Goal: Task Accomplishment & Management: Manage account settings

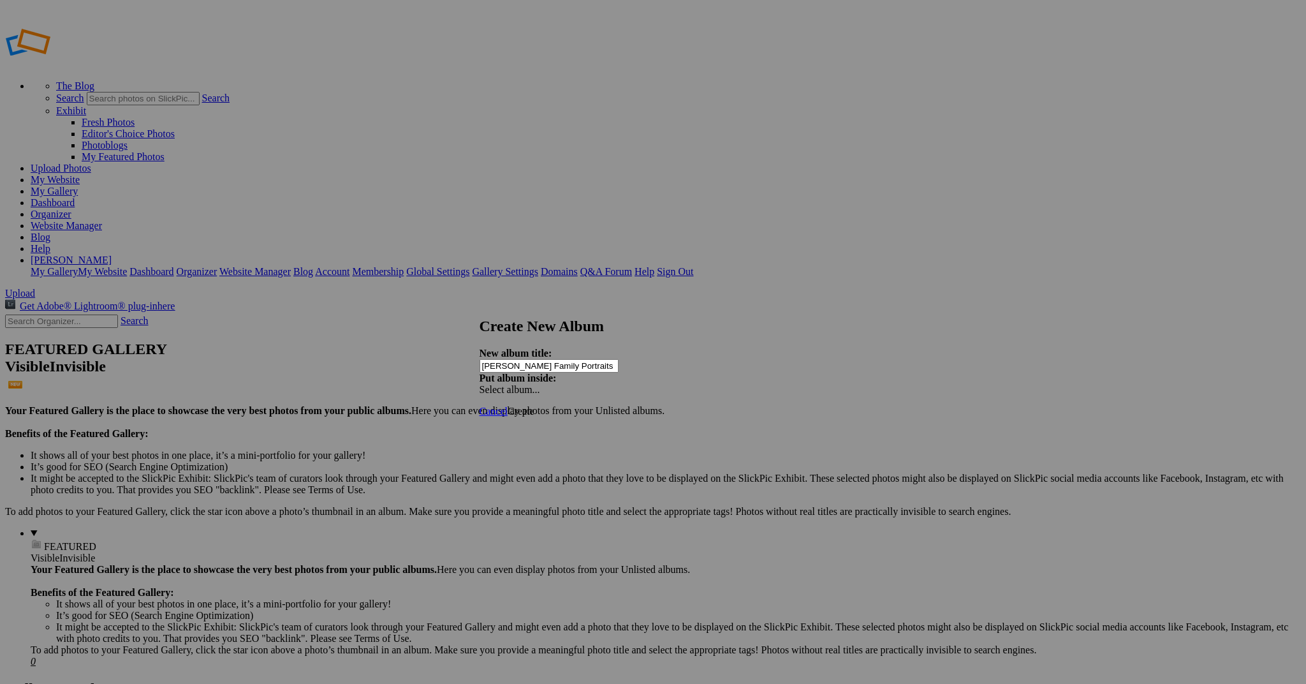
type input "[PERSON_NAME] Family Portraits"
click at [534, 406] on span "Create" at bounding box center [521, 411] width 27 height 11
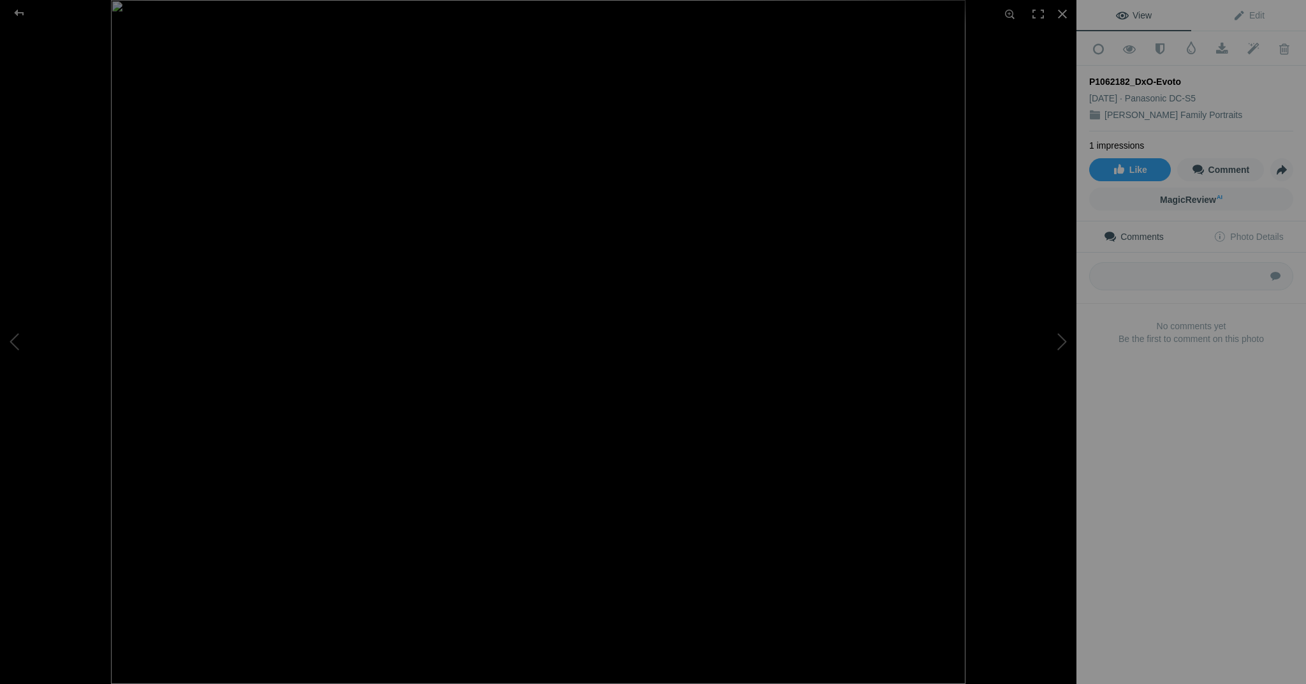
click at [534, 256] on img at bounding box center [538, 342] width 855 height 684
click at [534, 256] on img at bounding box center [542, 425] width 1689 height 1351
click at [1057, 337] on button at bounding box center [1029, 342] width 96 height 246
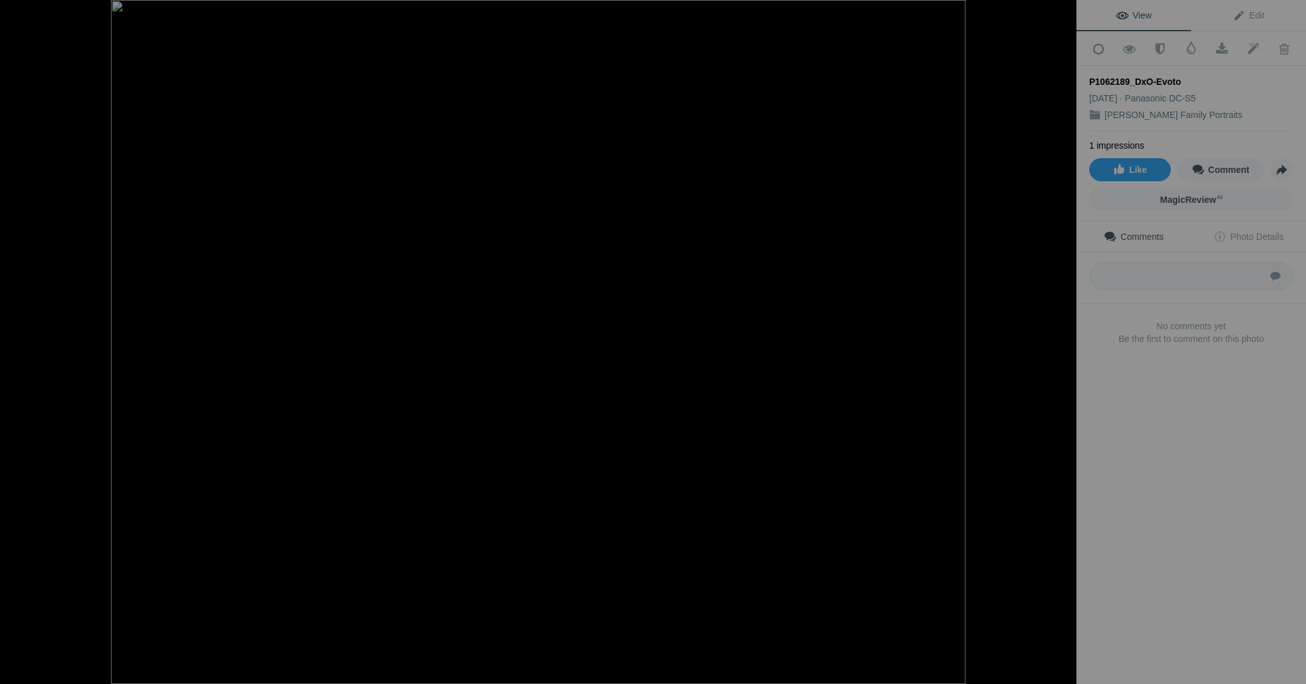
click at [1057, 337] on button at bounding box center [1029, 342] width 96 height 246
click at [554, 227] on img at bounding box center [538, 342] width 855 height 684
click at [639, 286] on img at bounding box center [626, 531] width 2008 height 1606
click at [638, 286] on img at bounding box center [570, 505] width 2008 height 1606
click at [1069, 344] on button at bounding box center [1029, 342] width 96 height 246
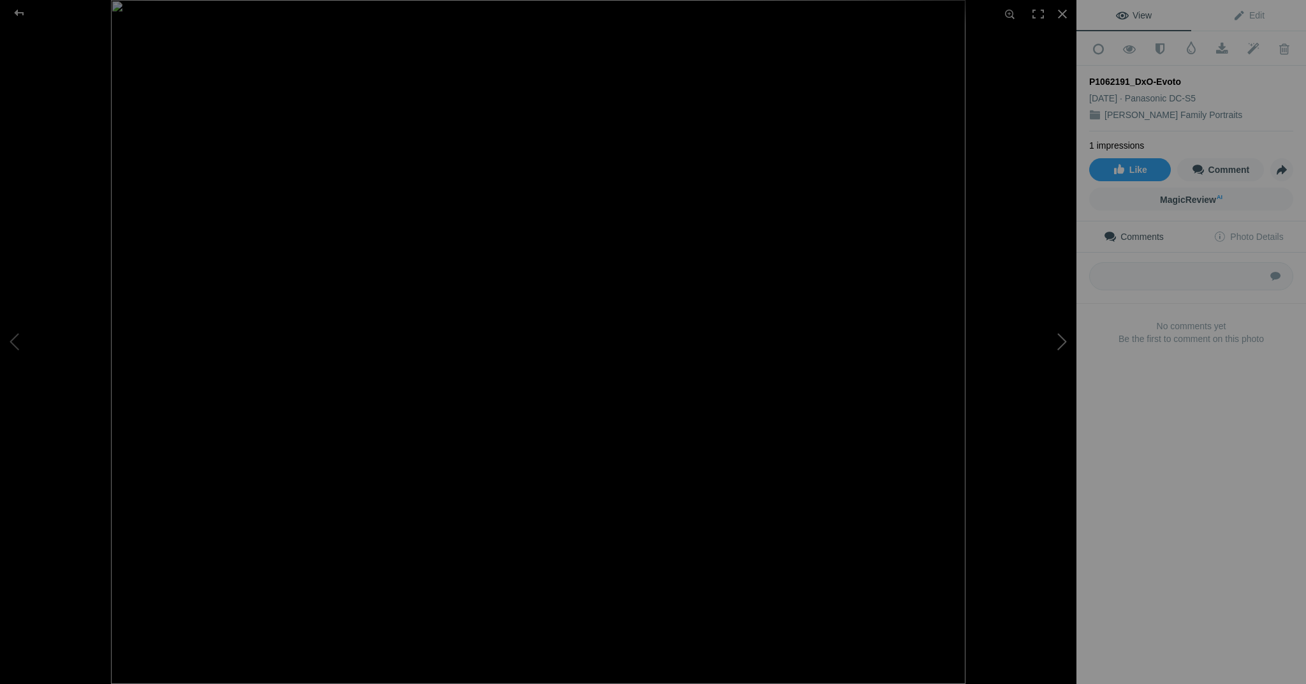
click at [1069, 344] on button at bounding box center [1029, 342] width 96 height 246
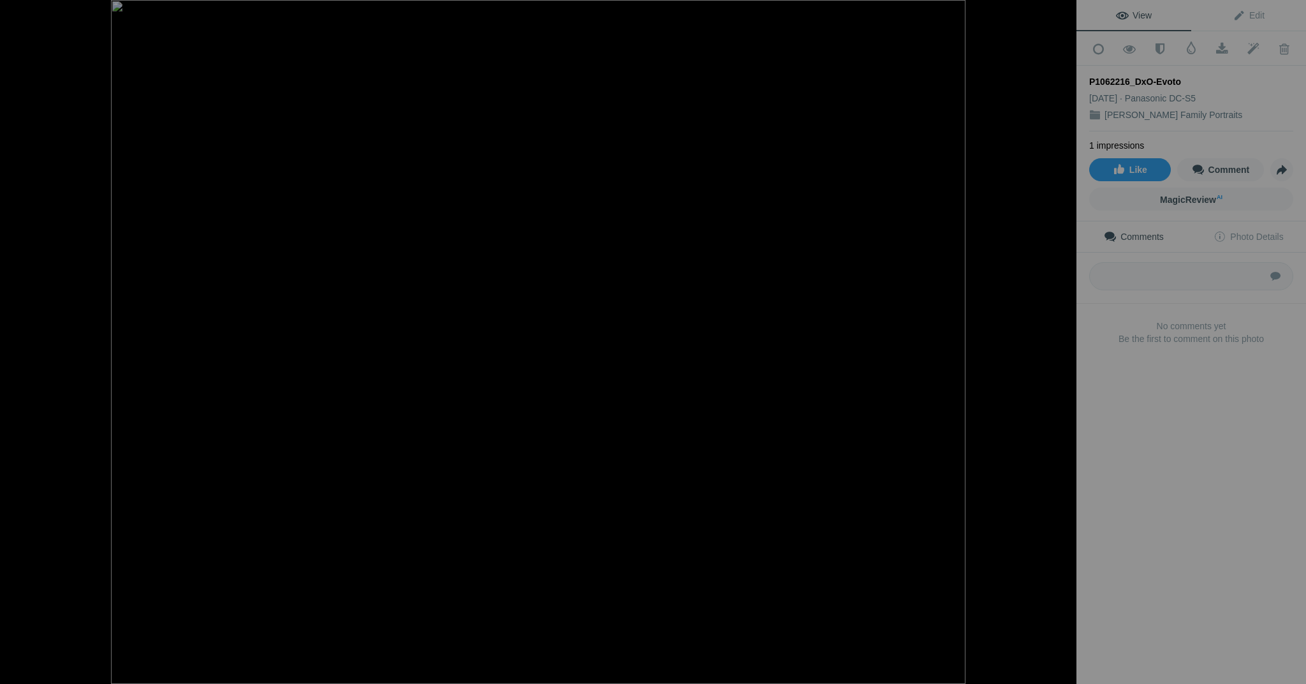
click at [1069, 344] on button at bounding box center [1029, 342] width 96 height 246
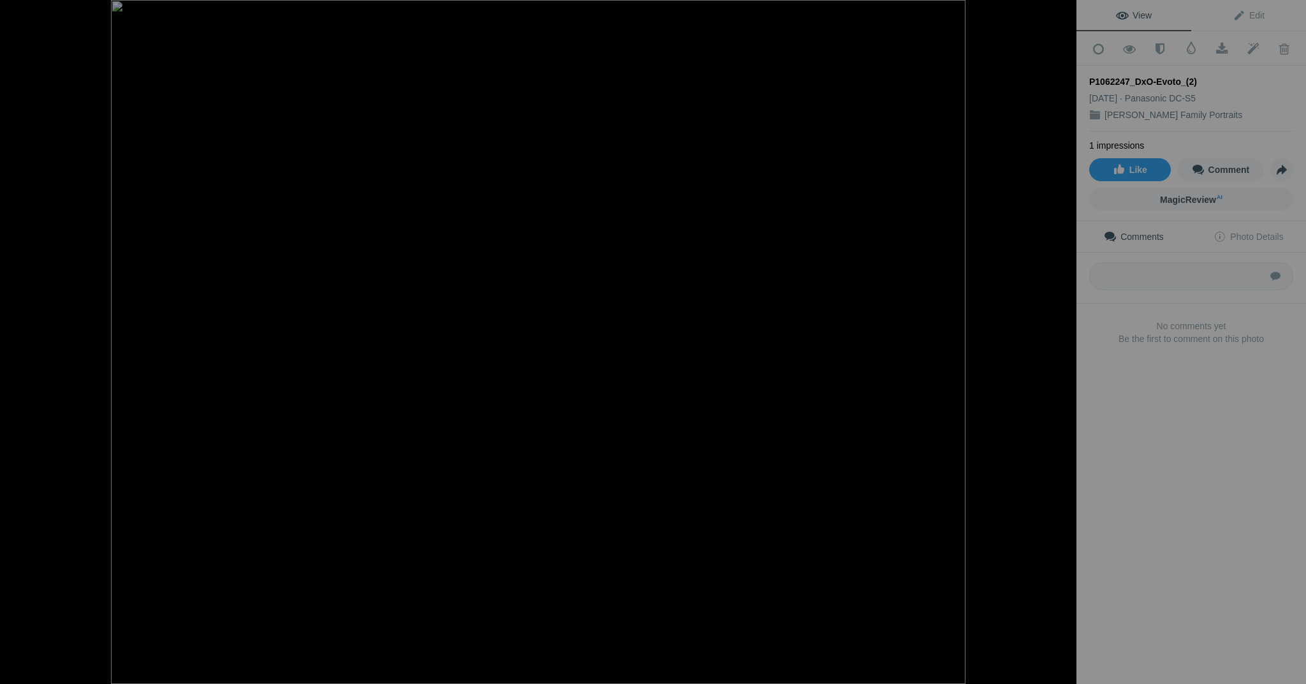
click at [1069, 344] on button at bounding box center [1029, 342] width 96 height 246
click at [522, 164] on img at bounding box center [538, 342] width 855 height 684
click at [546, 348] on img at bounding box center [543, 682] width 1999 height 1599
click at [1054, 333] on button at bounding box center [1029, 342] width 96 height 246
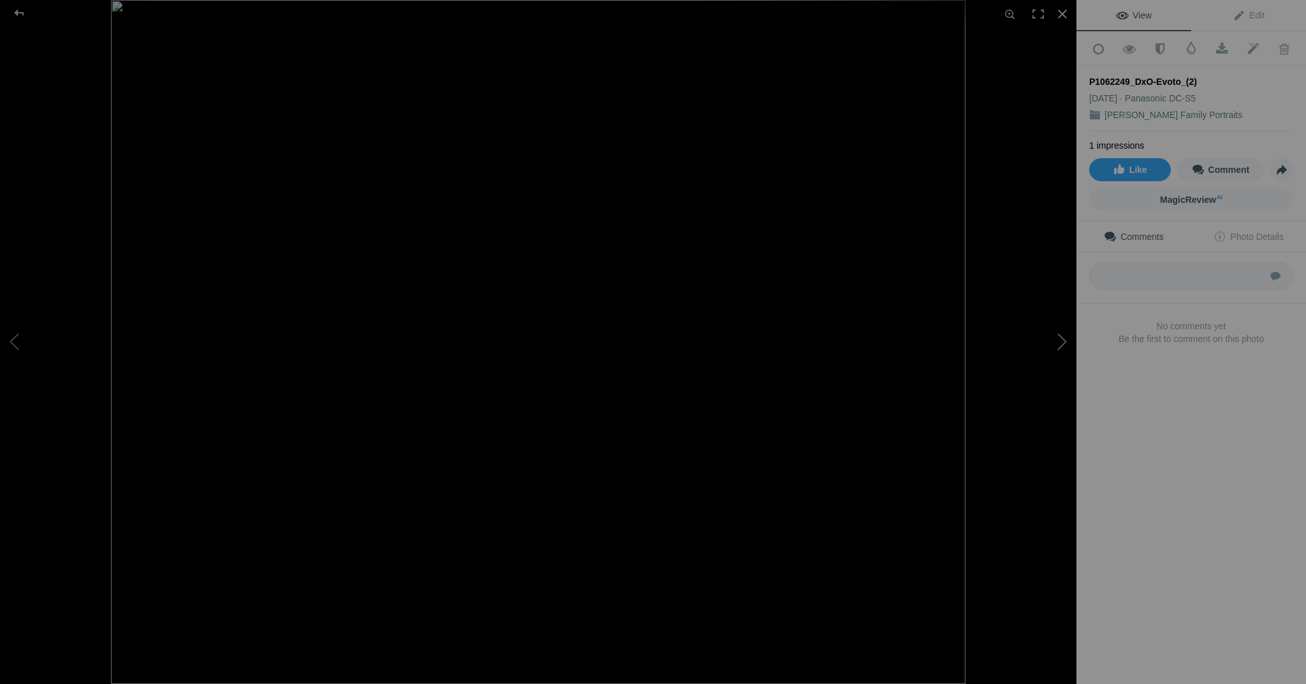
click at [1054, 333] on button at bounding box center [1029, 342] width 96 height 246
click at [528, 173] on img at bounding box center [538, 342] width 855 height 684
click at [528, 173] on img at bounding box center [551, 567] width 1999 height 1599
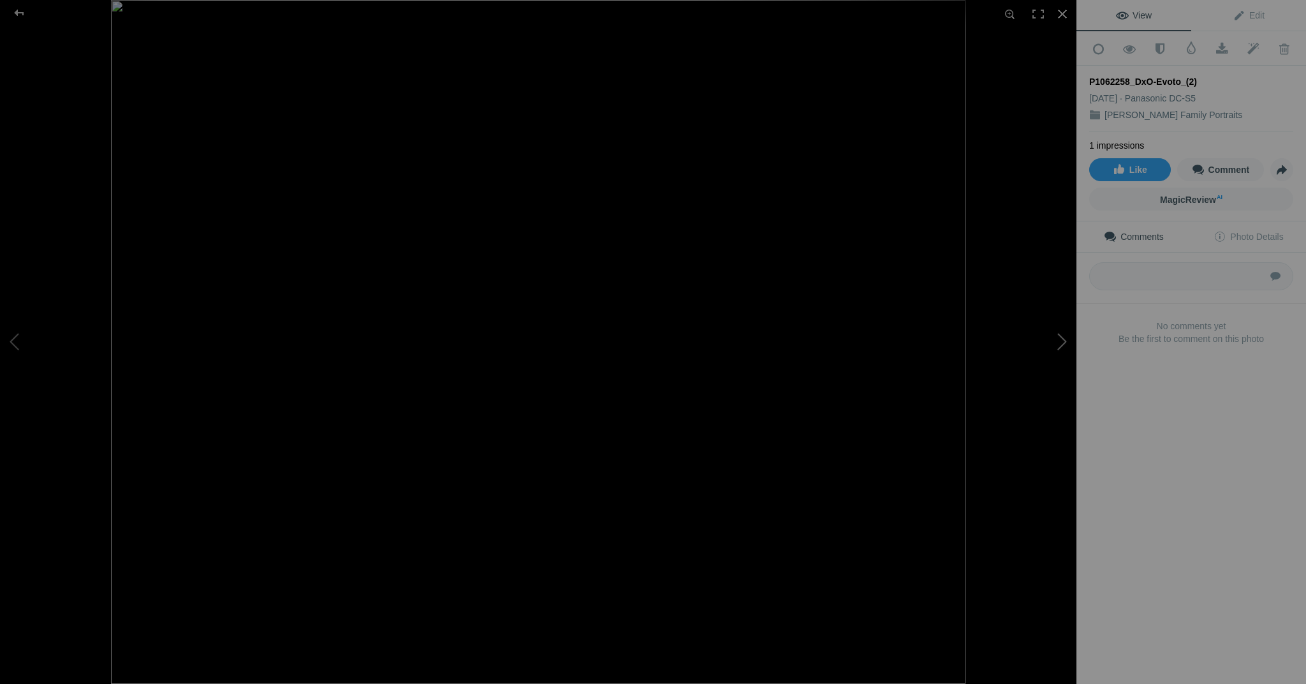
click at [1063, 348] on button at bounding box center [1029, 342] width 96 height 246
click at [1062, 348] on button at bounding box center [1029, 342] width 96 height 246
click at [1061, 348] on button at bounding box center [1029, 342] width 96 height 246
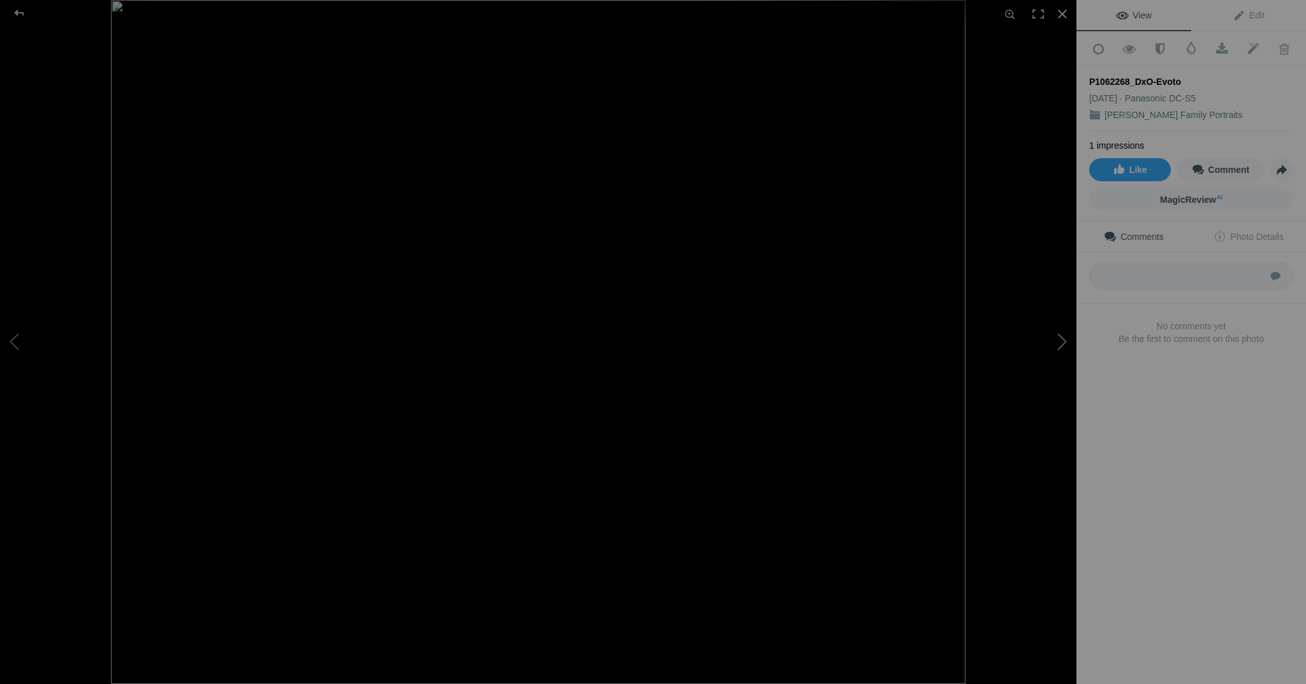
click at [1061, 348] on button at bounding box center [1029, 342] width 96 height 246
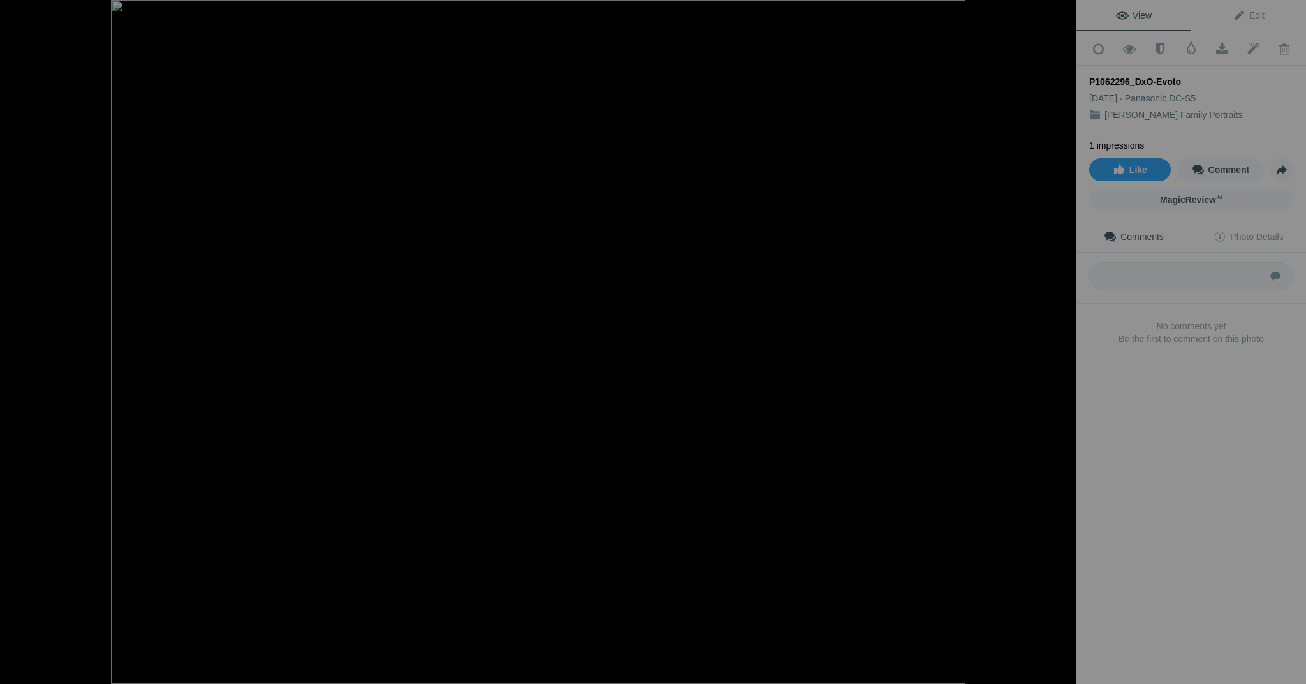
click at [1061, 348] on button at bounding box center [1029, 342] width 96 height 246
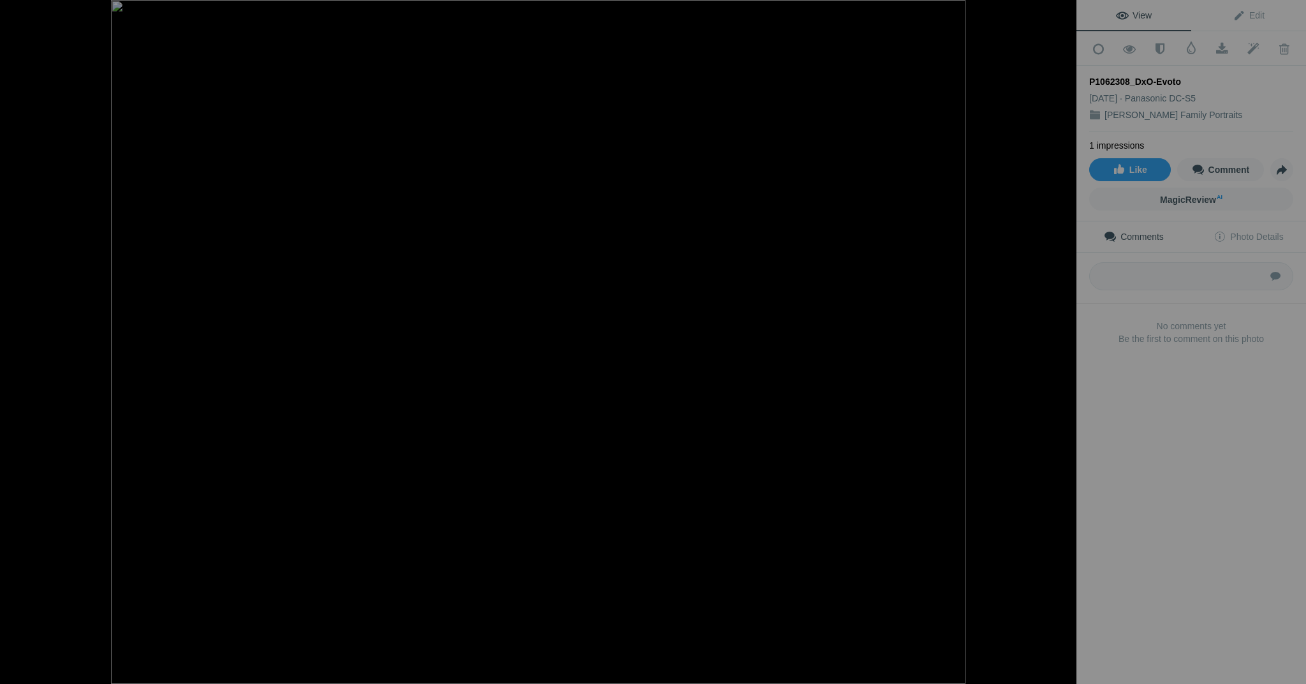
click at [1061, 348] on button at bounding box center [1029, 342] width 96 height 246
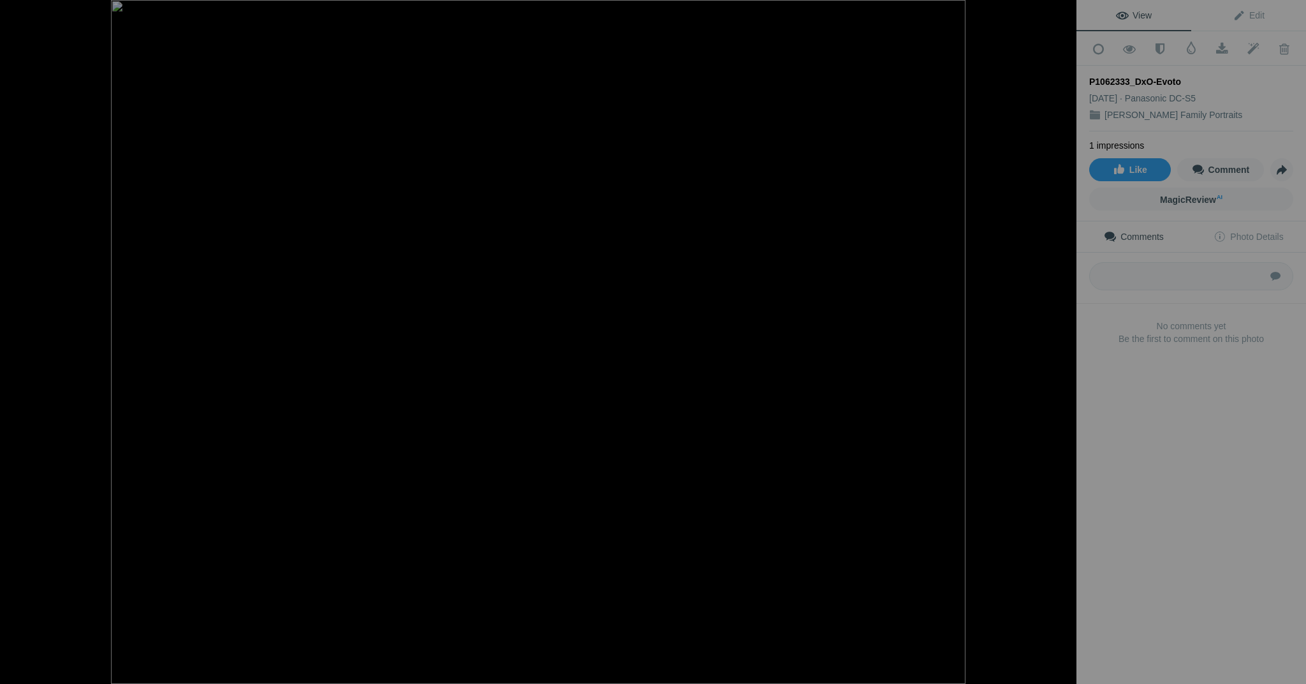
click at [1061, 348] on button at bounding box center [1029, 342] width 96 height 246
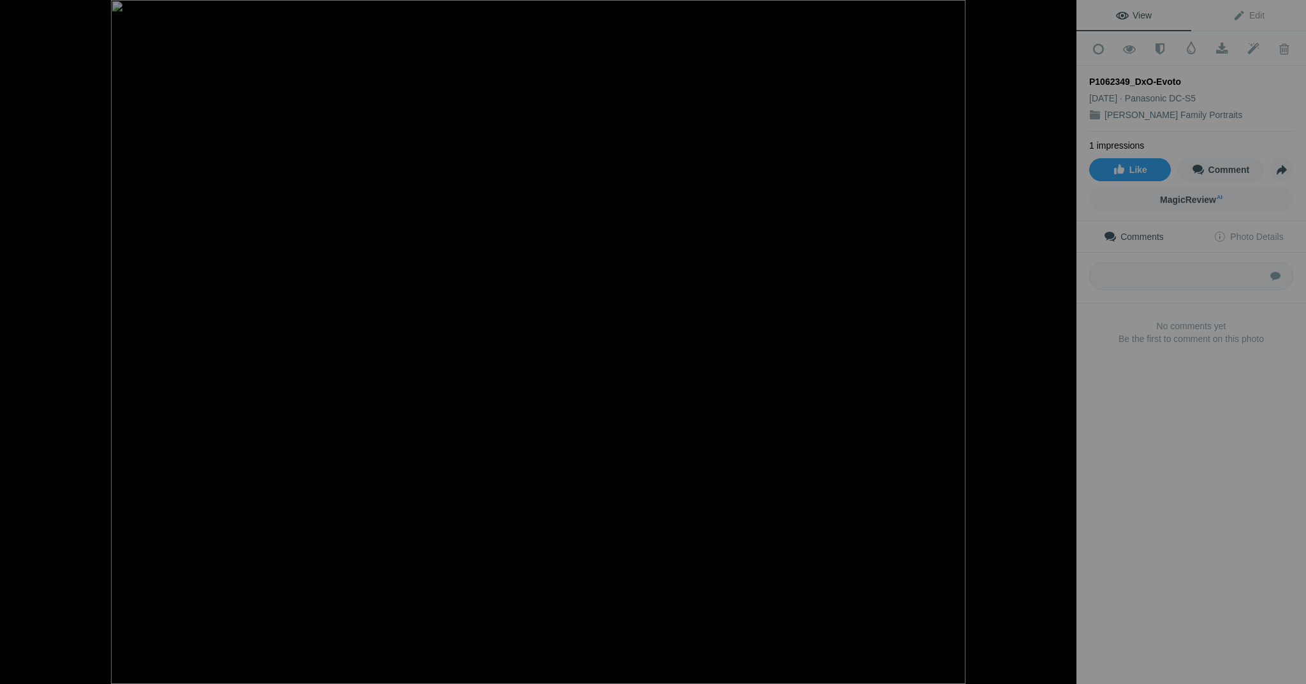
click at [1061, 348] on button at bounding box center [1029, 342] width 96 height 246
click at [1047, 338] on button at bounding box center [1029, 342] width 96 height 246
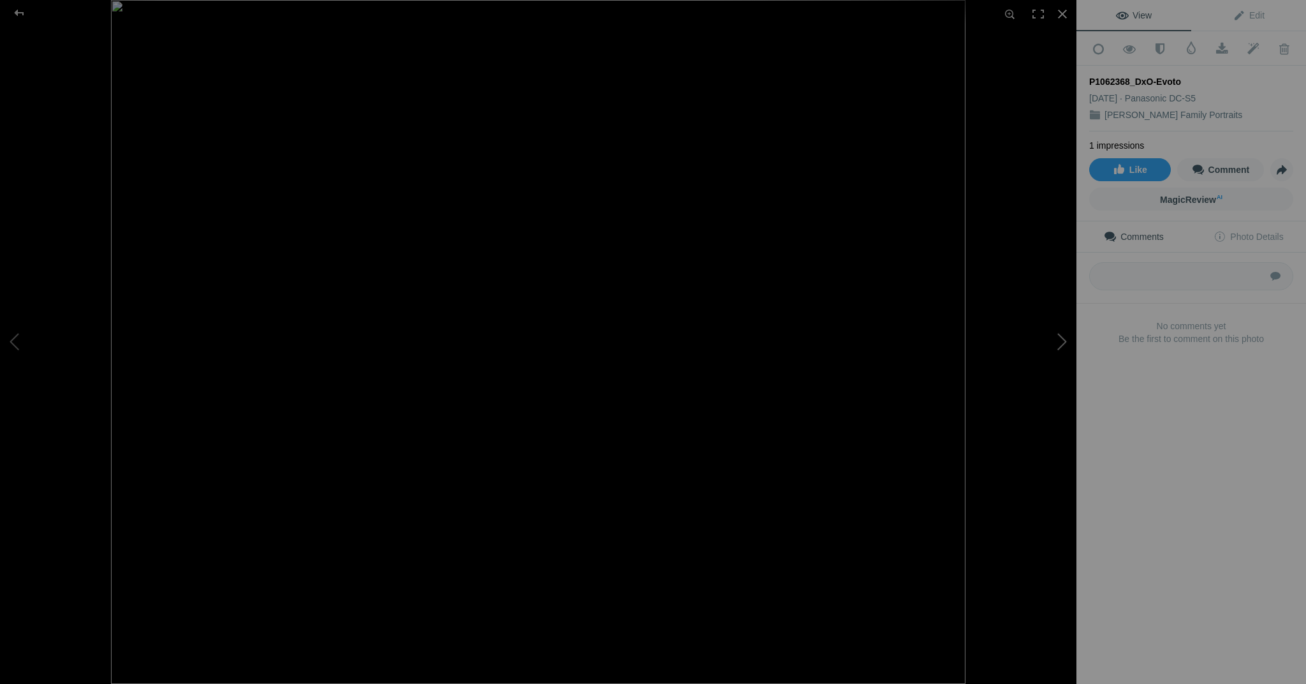
click at [1047, 338] on button at bounding box center [1029, 342] width 96 height 246
click at [1050, 338] on button at bounding box center [1029, 342] width 96 height 246
click at [1061, 337] on button at bounding box center [1029, 342] width 96 height 246
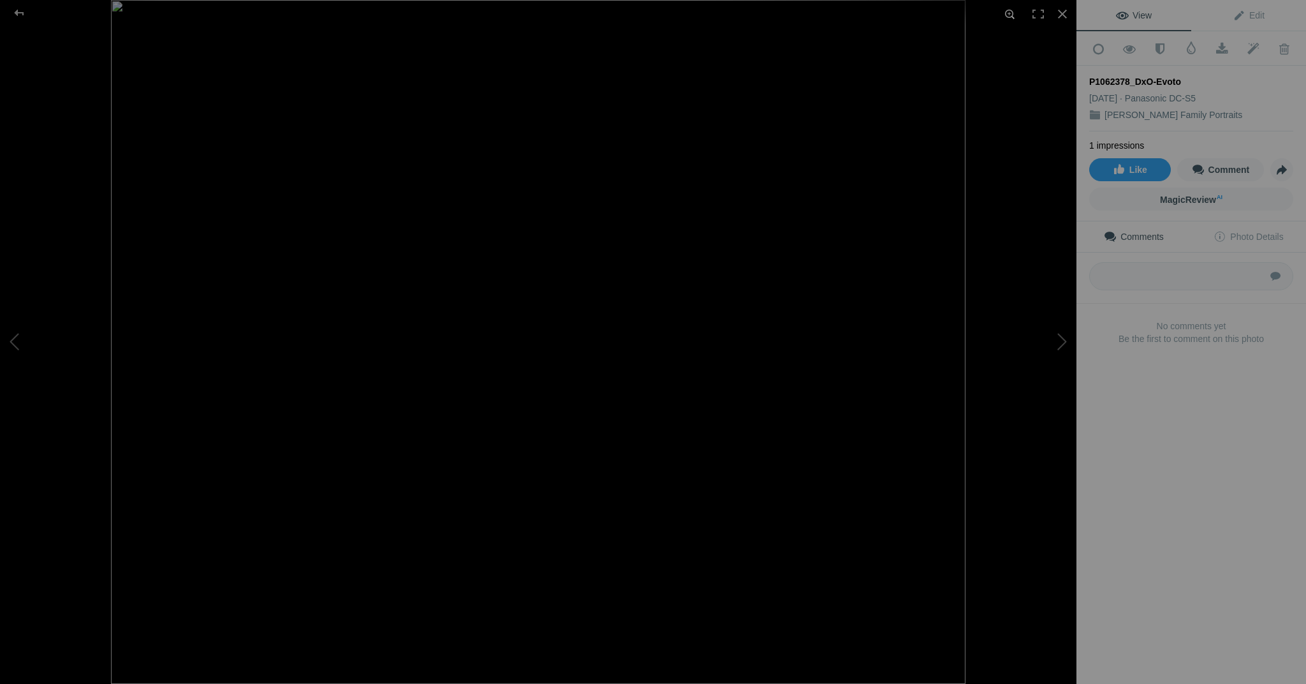
click at [1016, 22] on div at bounding box center [1010, 14] width 28 height 28
click at [1039, 17] on div at bounding box center [1038, 14] width 28 height 28
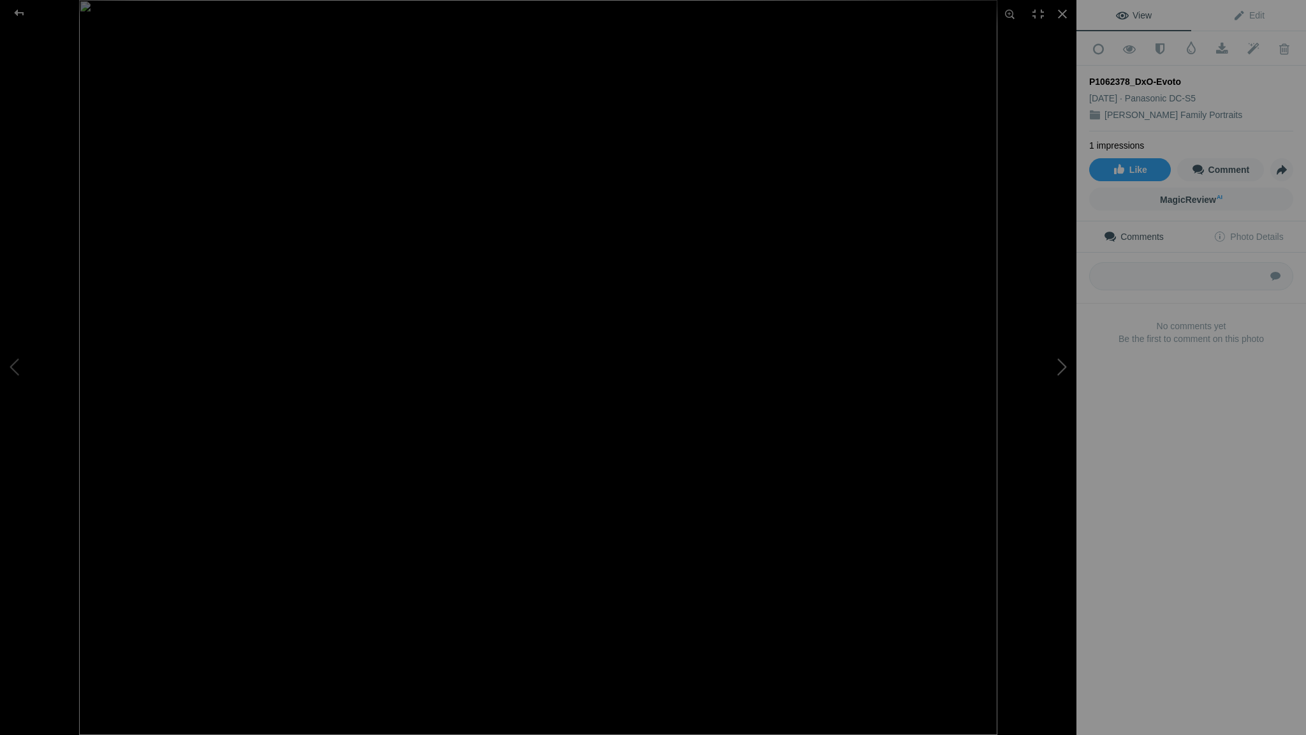
click at [1064, 369] on button at bounding box center [1029, 367] width 96 height 265
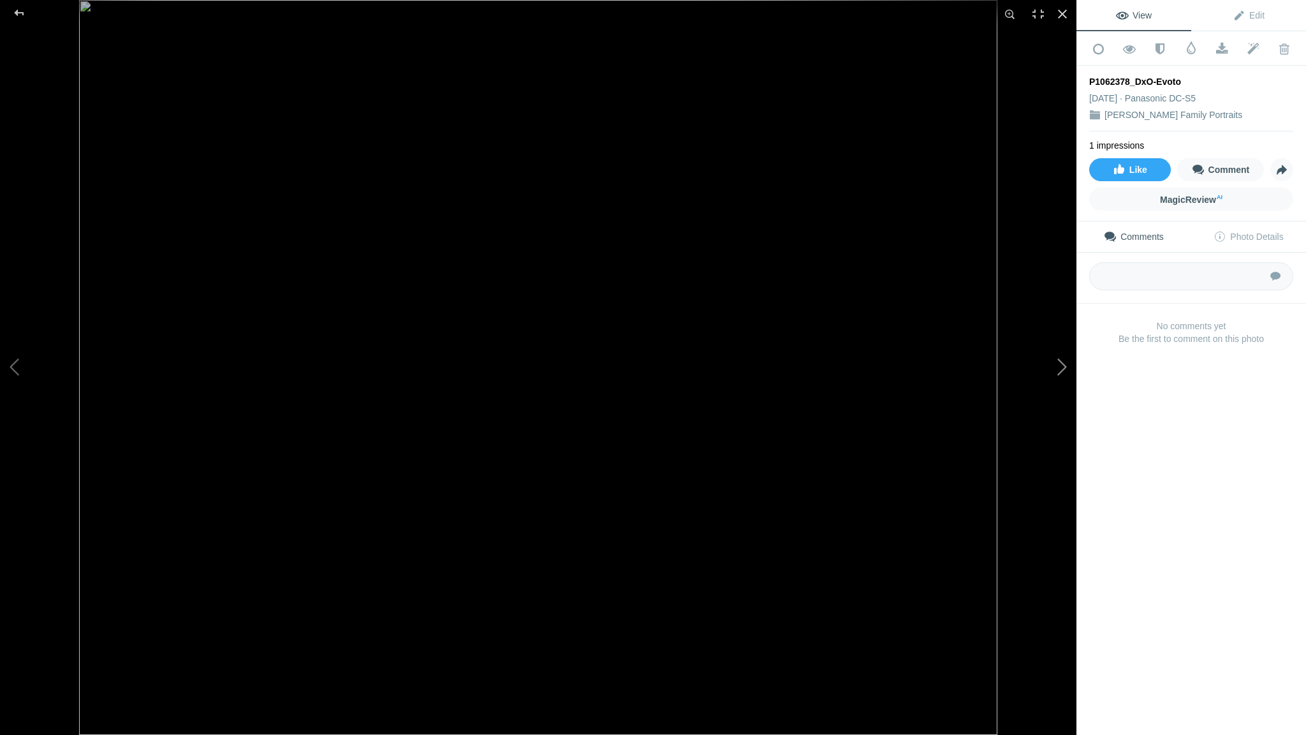
click at [1064, 369] on button at bounding box center [1029, 367] width 96 height 265
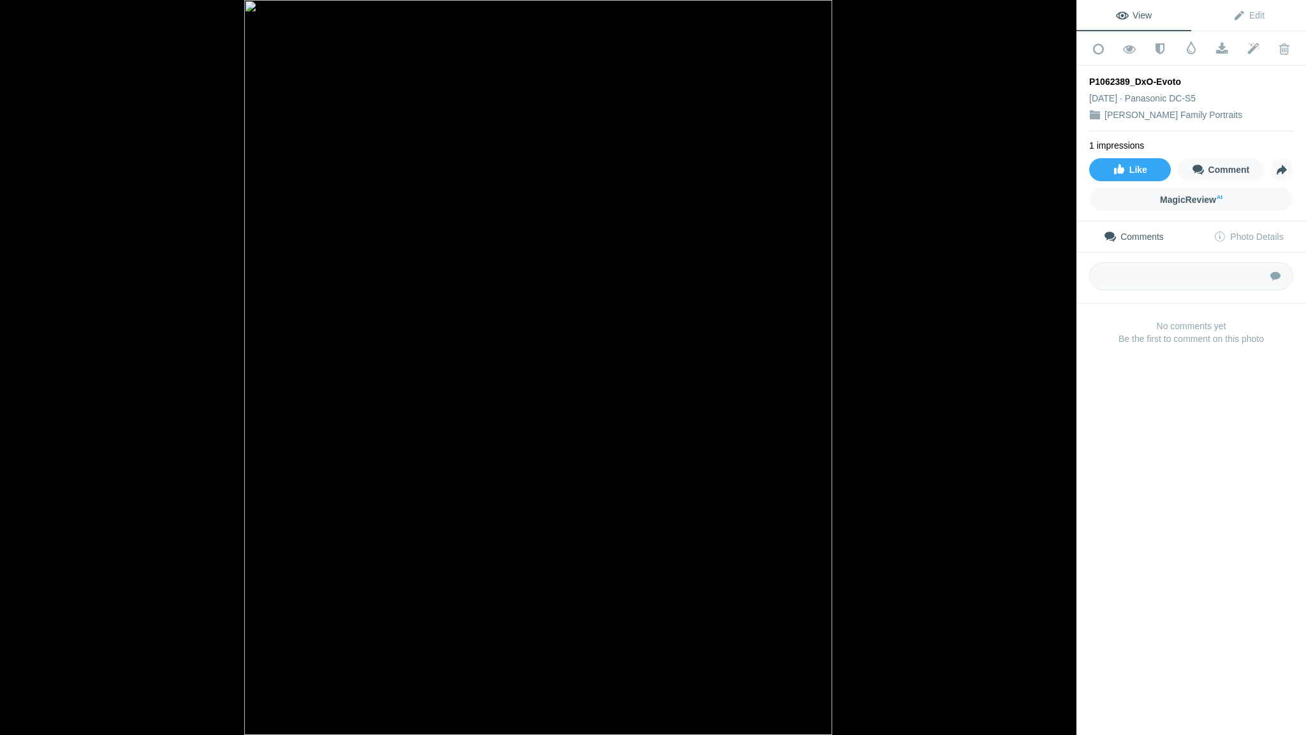
click at [1064, 369] on button at bounding box center [1029, 367] width 96 height 265
click at [530, 147] on img at bounding box center [538, 367] width 588 height 735
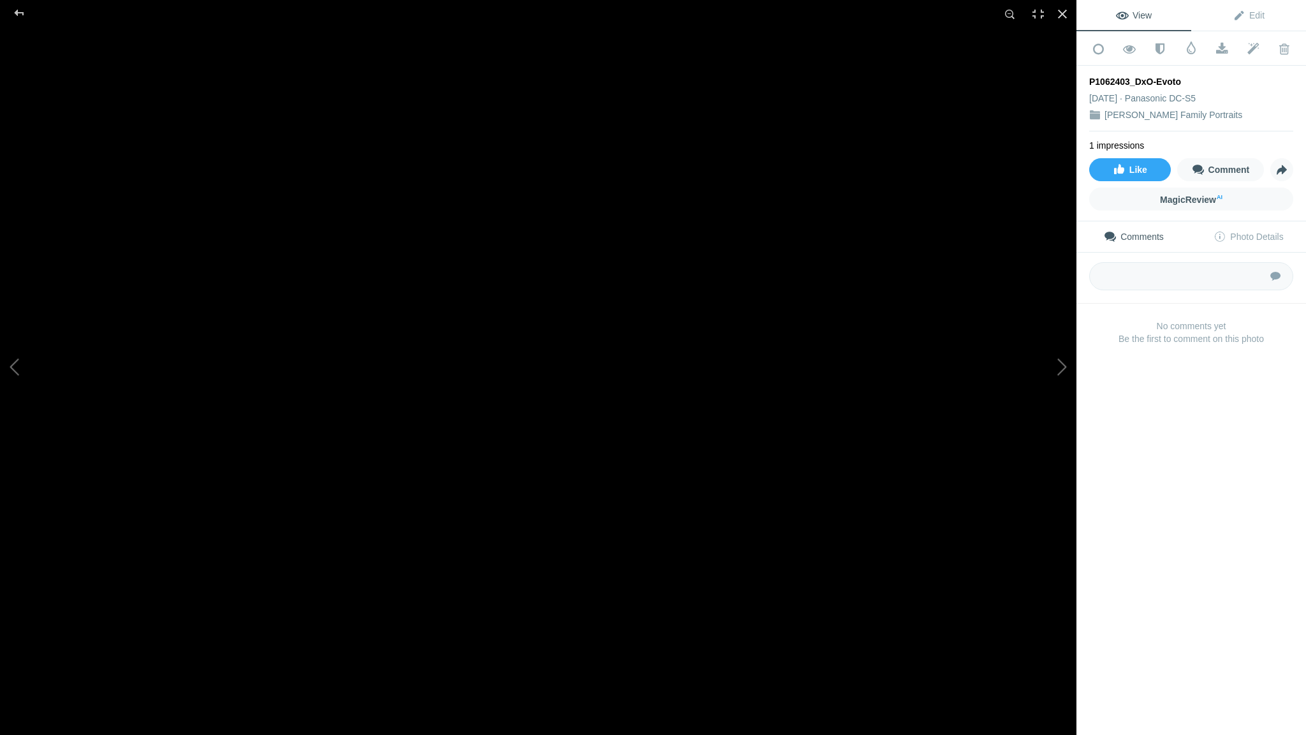
click at [1064, 373] on button at bounding box center [1029, 367] width 96 height 265
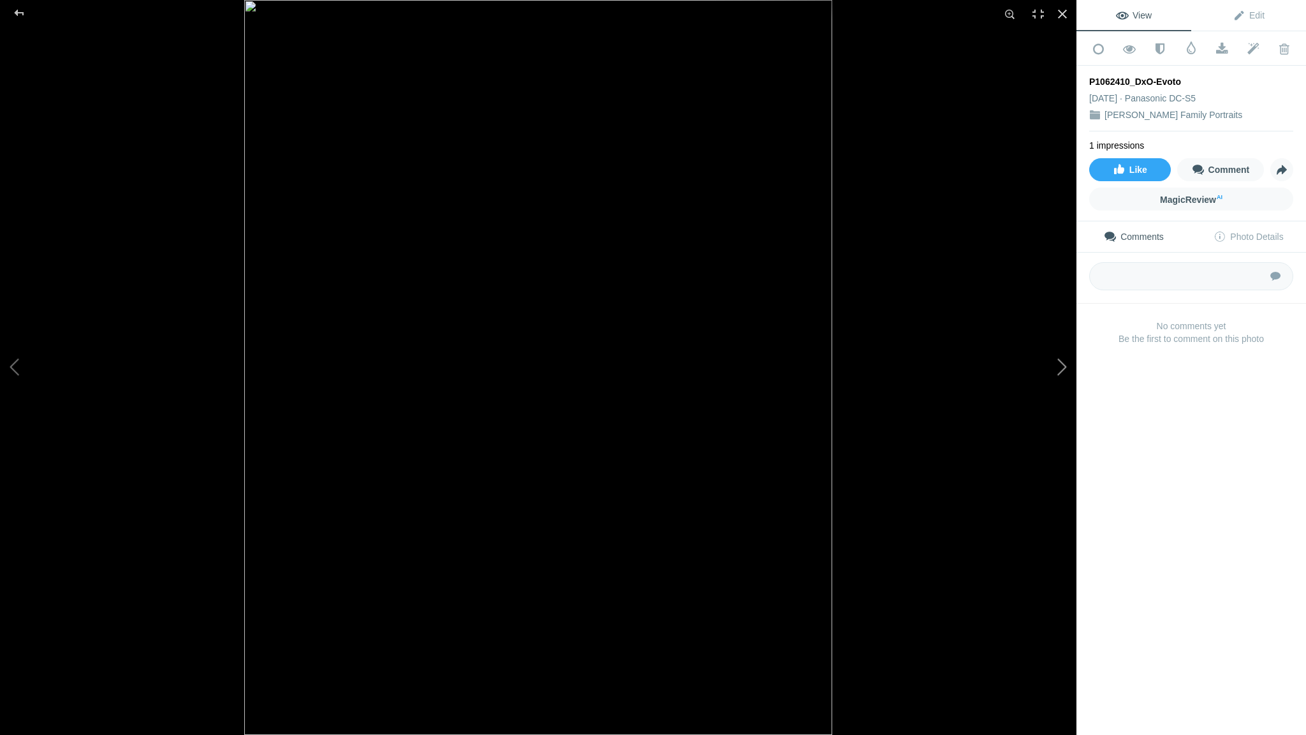
click at [1064, 373] on button at bounding box center [1029, 367] width 96 height 265
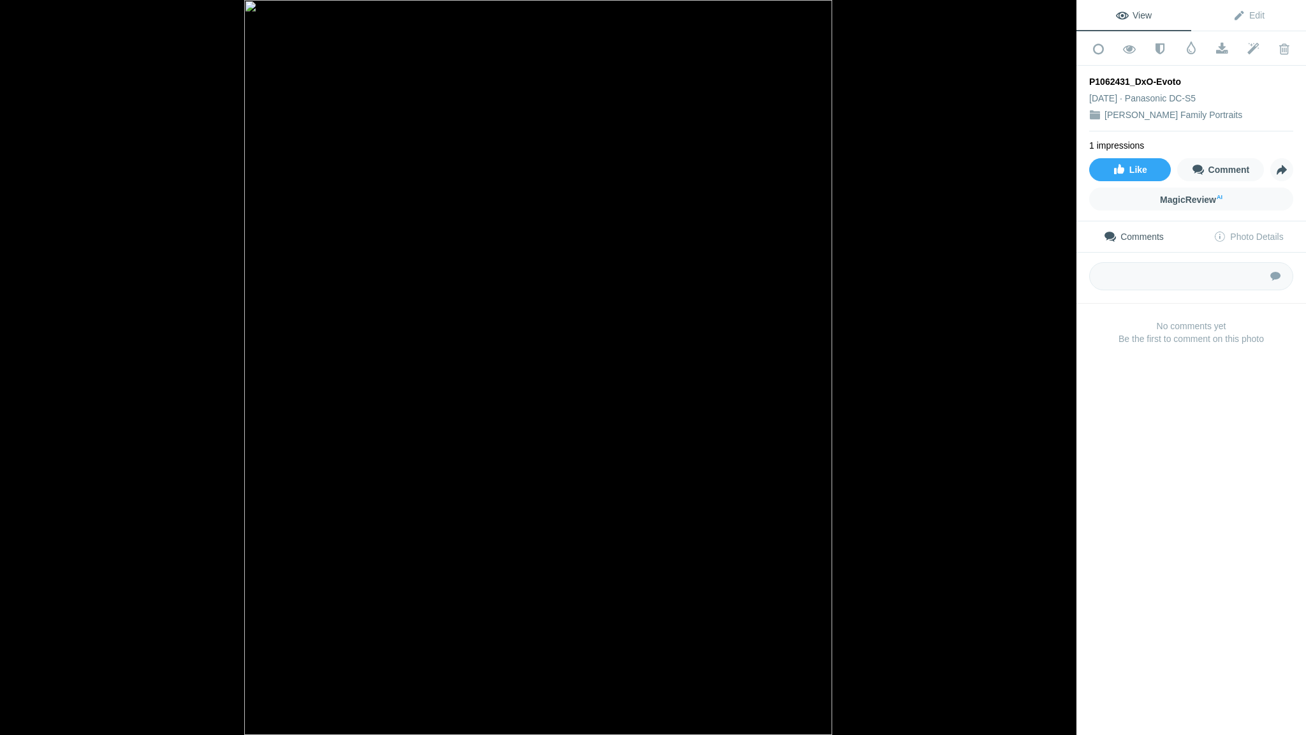
click at [1064, 373] on button at bounding box center [1029, 367] width 96 height 265
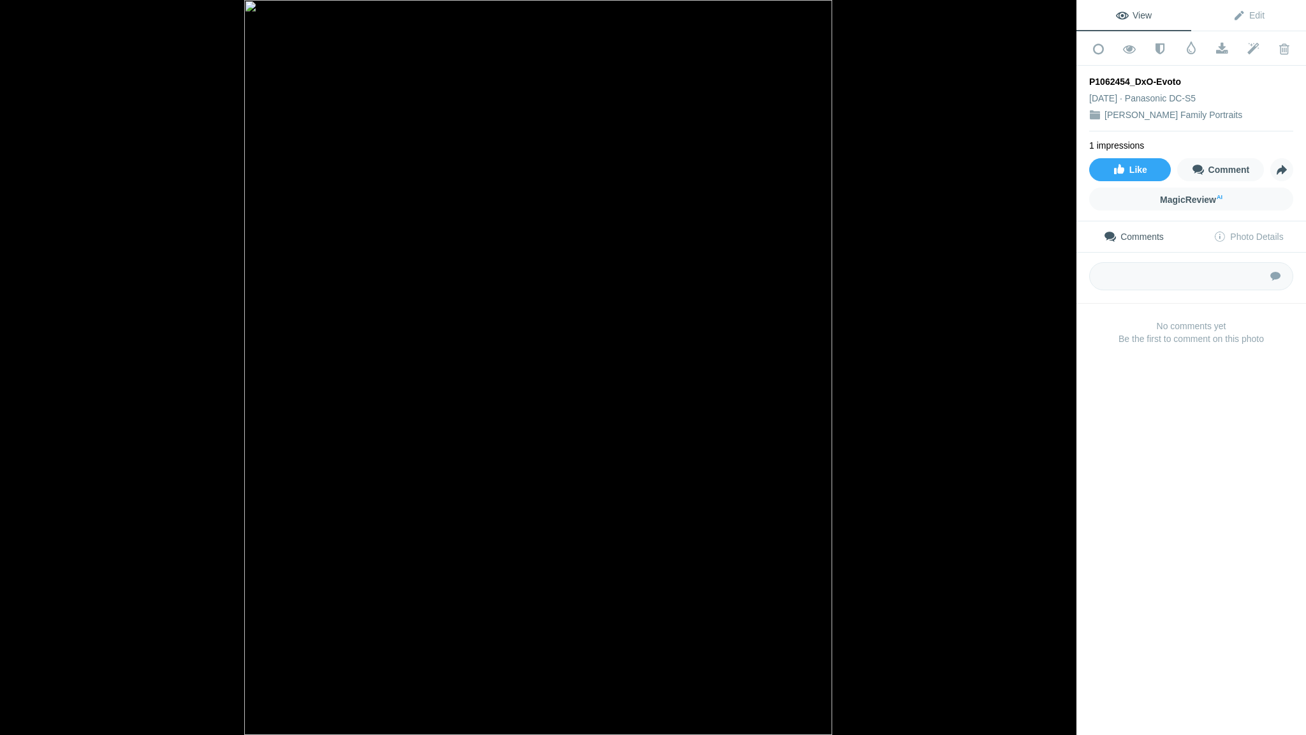
click at [1064, 373] on button at bounding box center [1029, 367] width 96 height 265
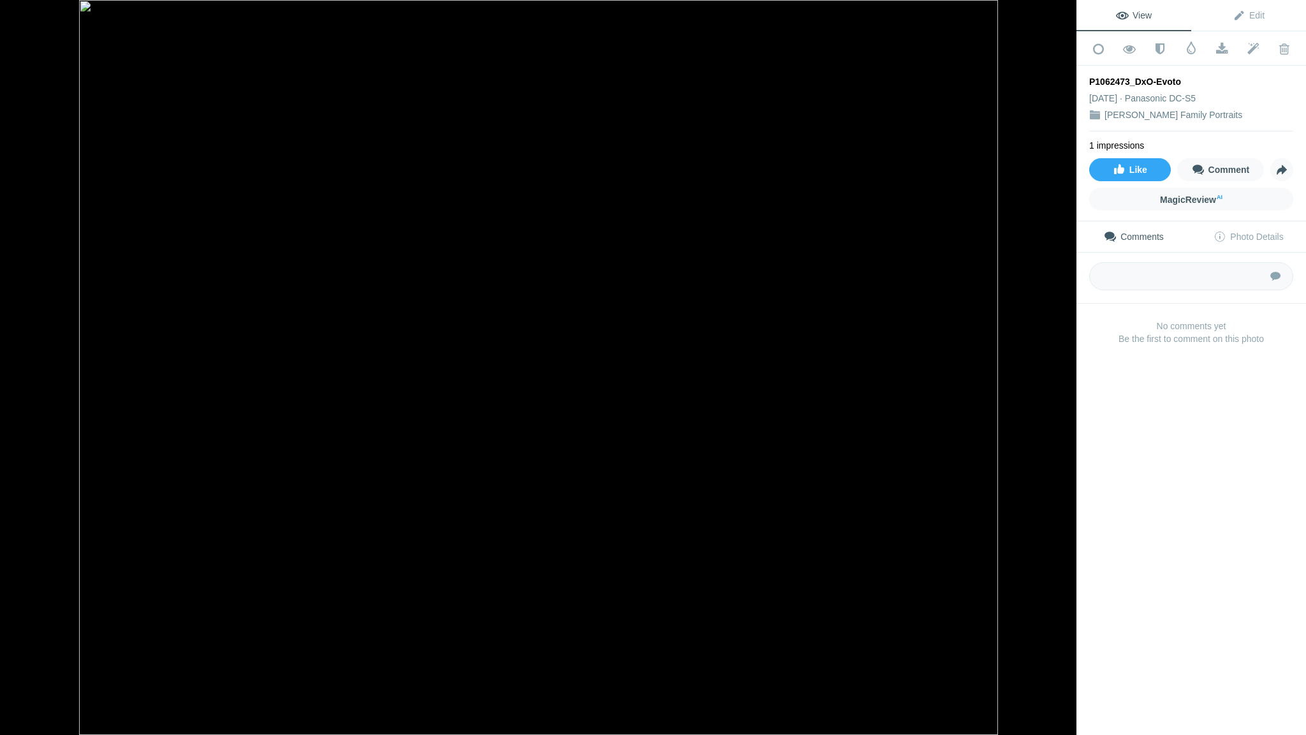
click at [1064, 373] on button at bounding box center [1029, 367] width 96 height 265
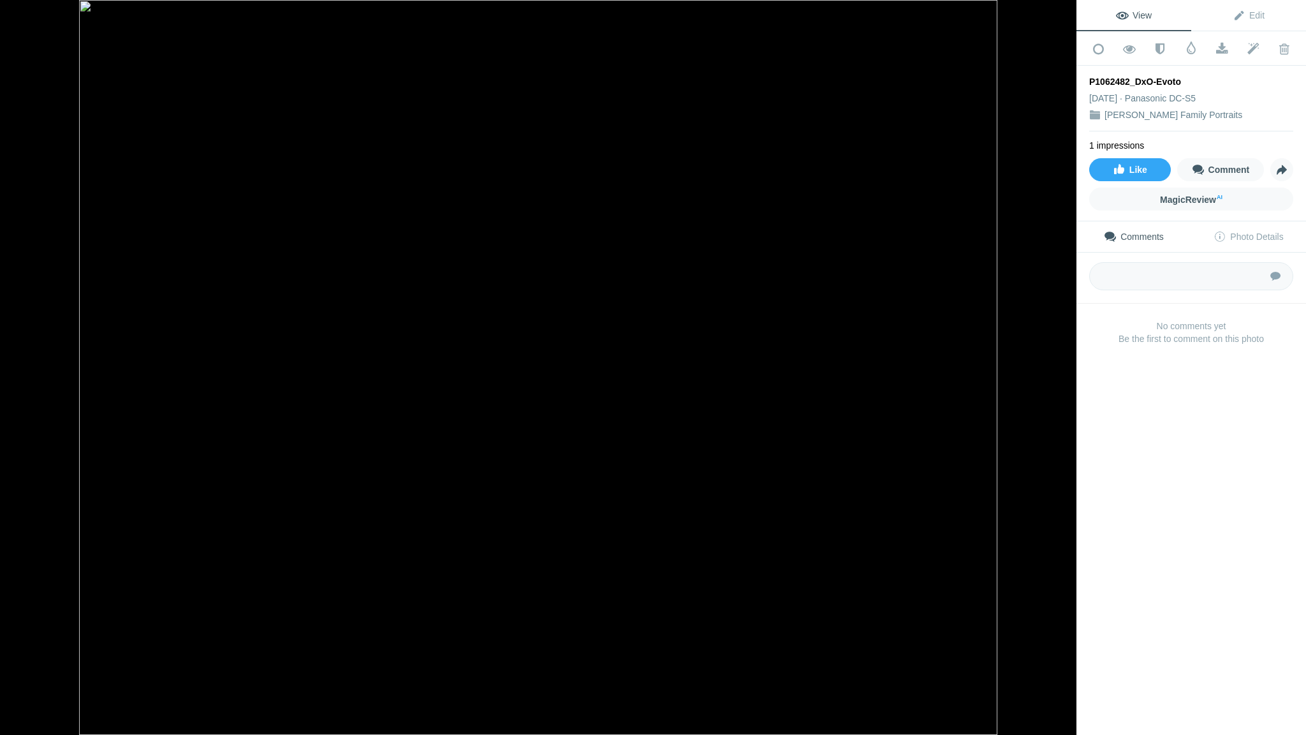
click at [1064, 373] on button at bounding box center [1029, 367] width 96 height 265
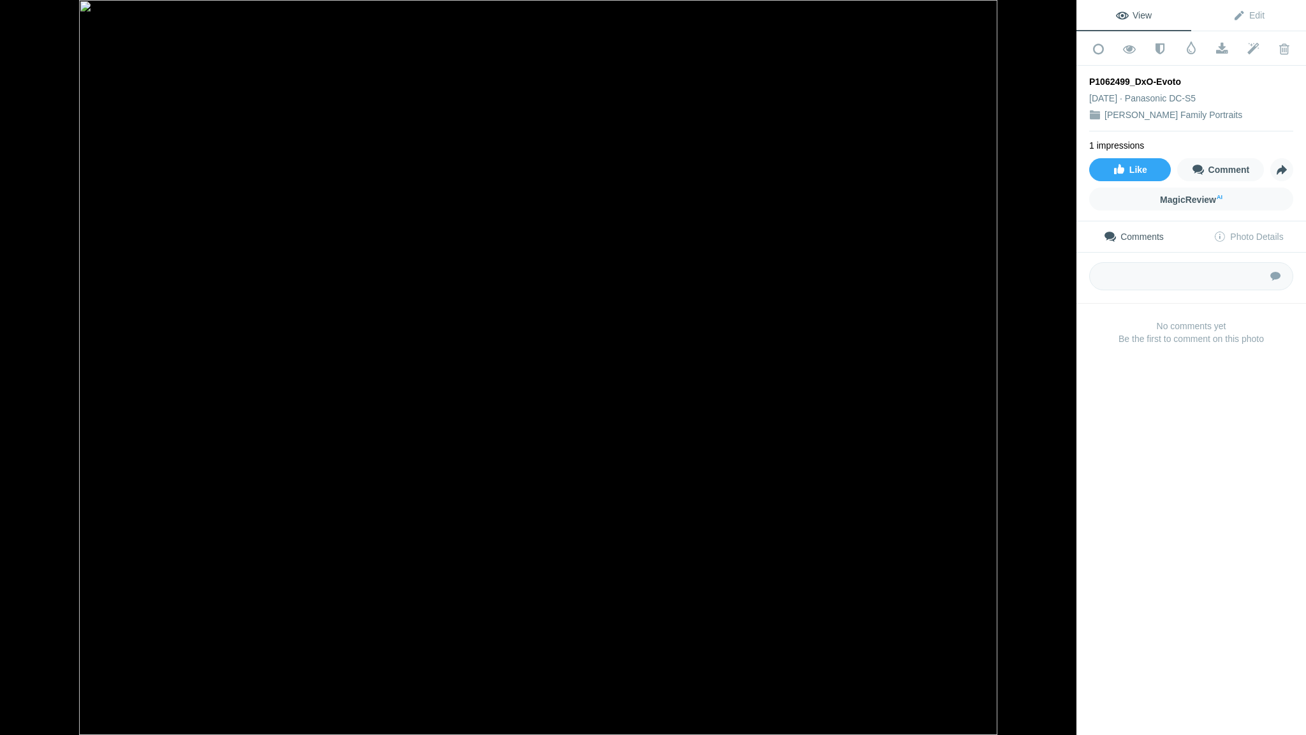
click at [1064, 373] on button at bounding box center [1029, 367] width 96 height 265
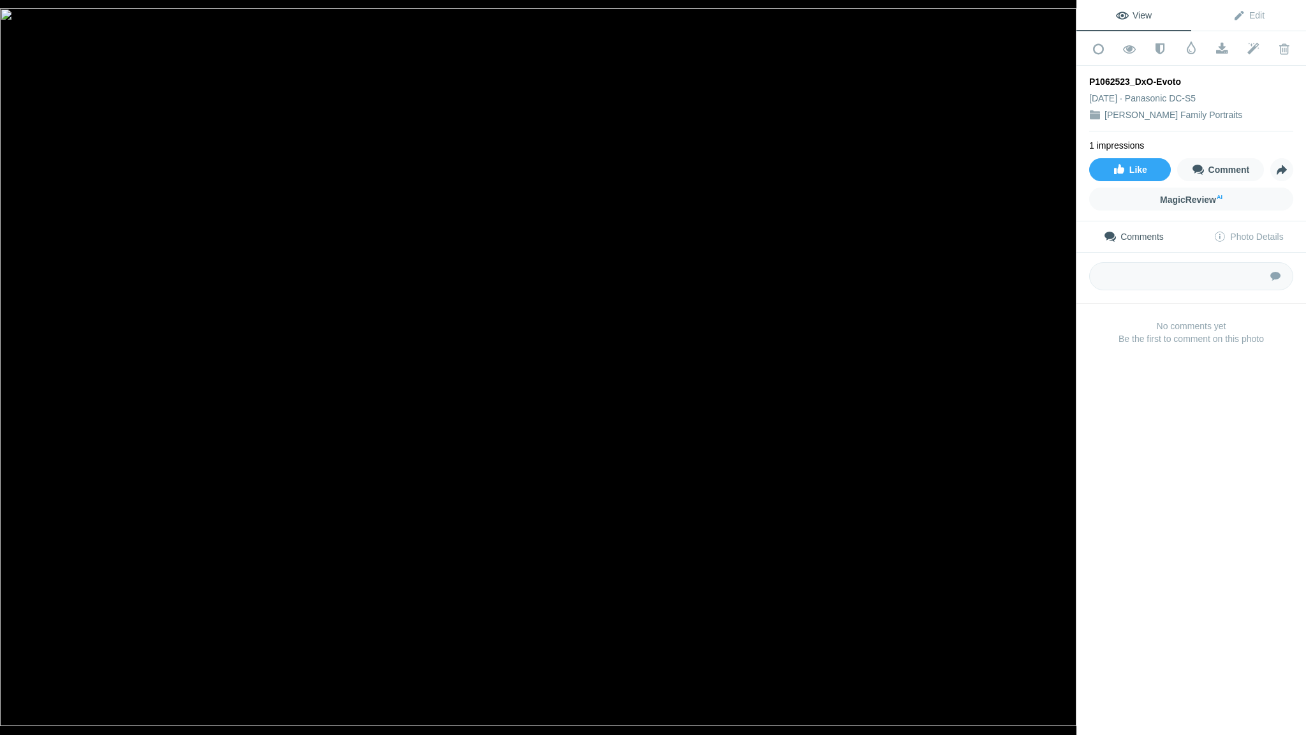
click at [1064, 373] on button at bounding box center [1029, 367] width 96 height 265
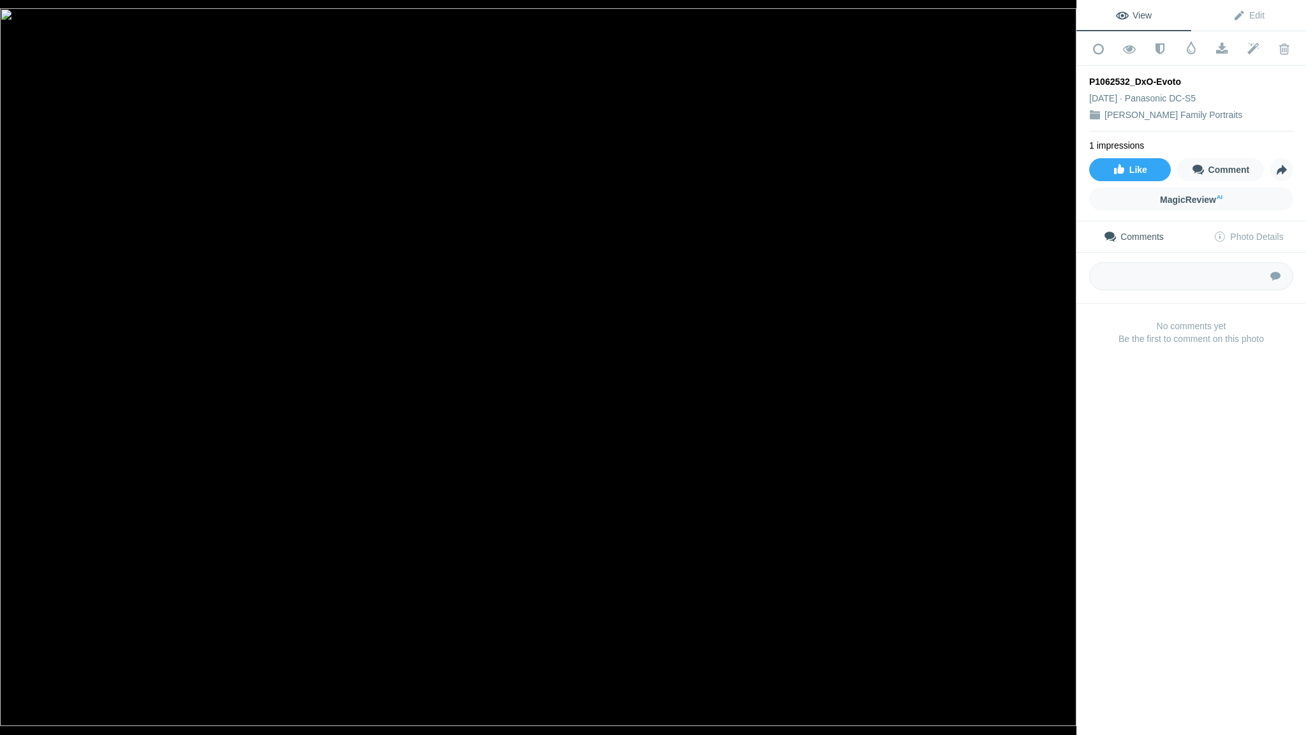
click at [1064, 373] on button at bounding box center [1029, 367] width 96 height 265
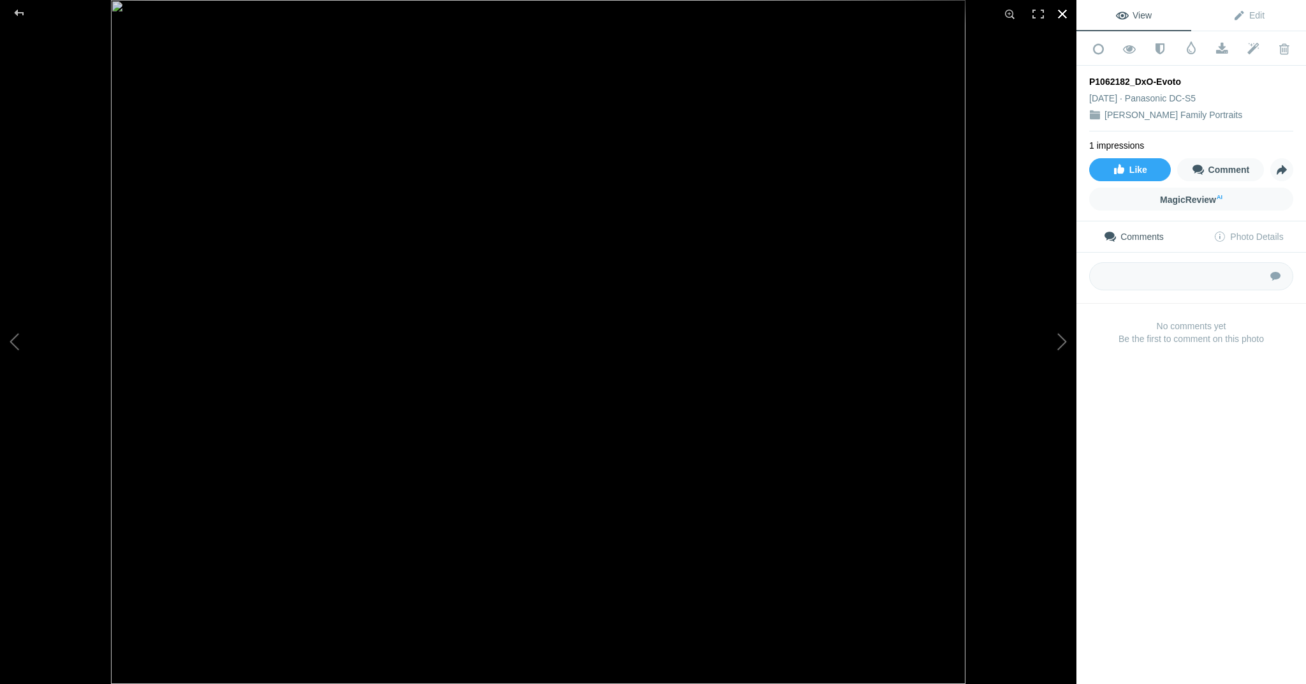
click at [1064, 20] on div at bounding box center [1062, 14] width 28 height 28
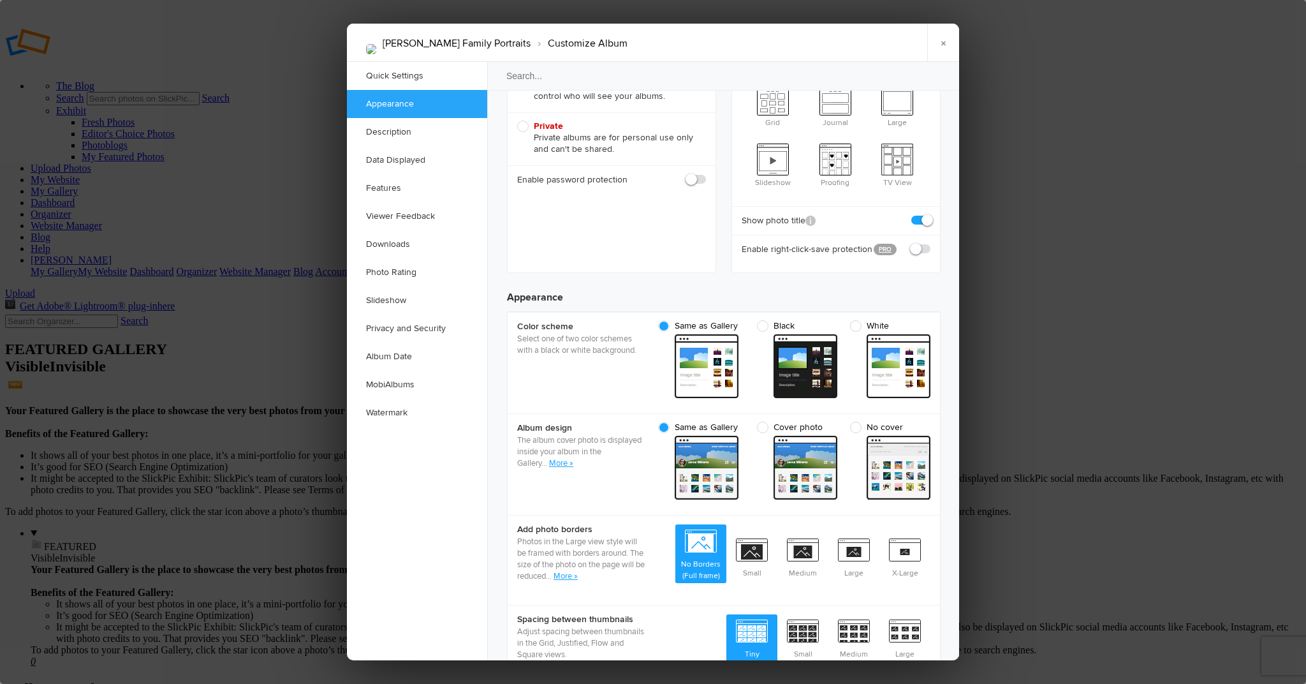
scroll to position [341, 0]
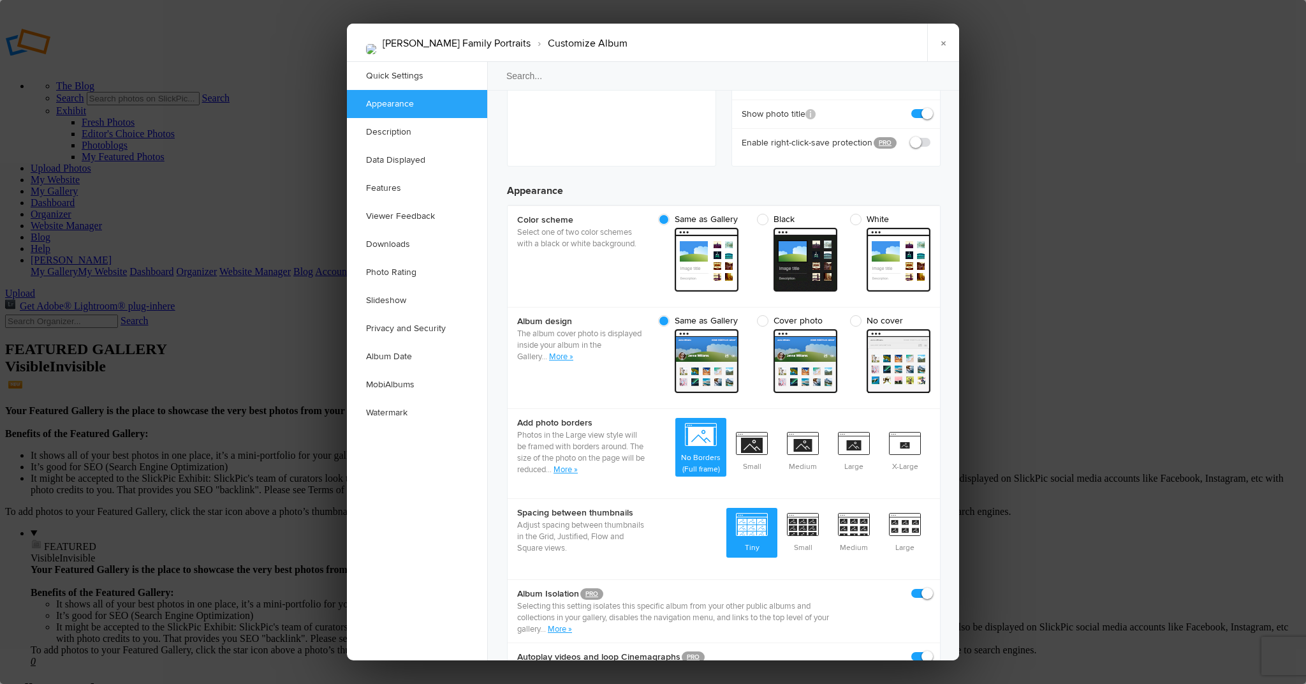
click at [765, 214] on span "Black" at bounding box center [794, 219] width 74 height 11
click at [837, 213] on input "Black" at bounding box center [837, 213] width 1 height 1
radio input "true"
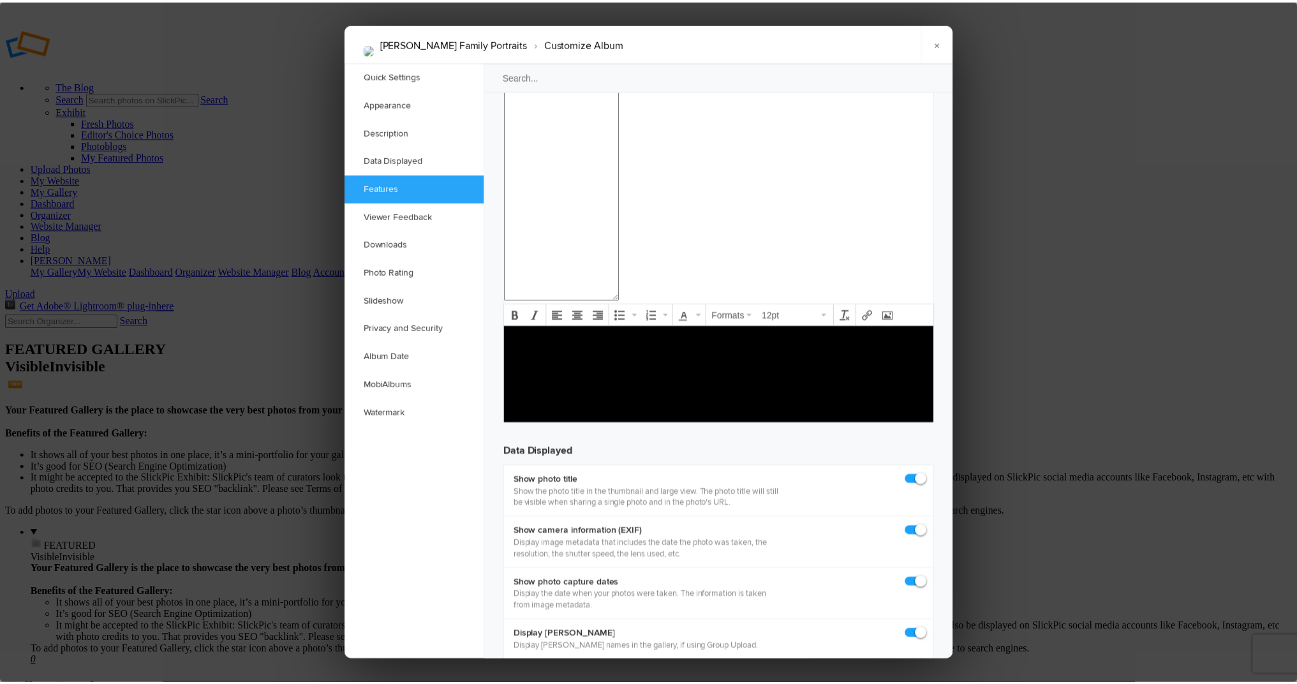
scroll to position [564, 0]
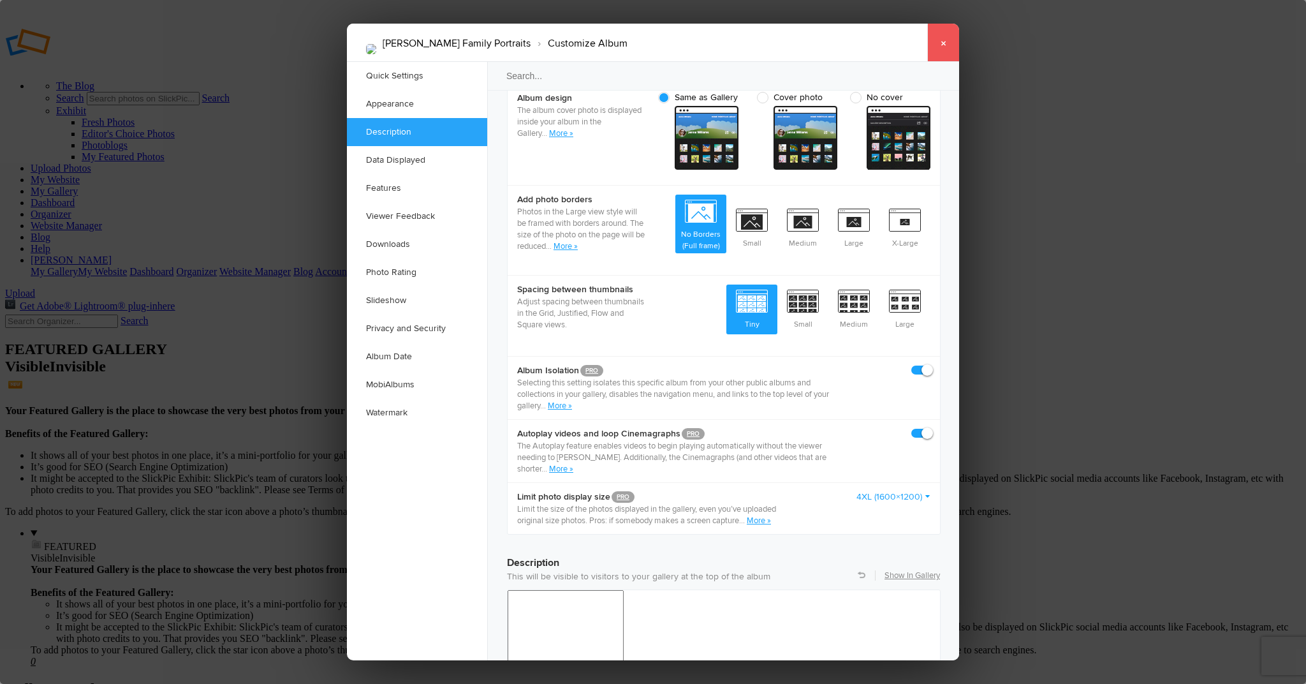
click at [944, 52] on link "×" at bounding box center [943, 43] width 32 height 38
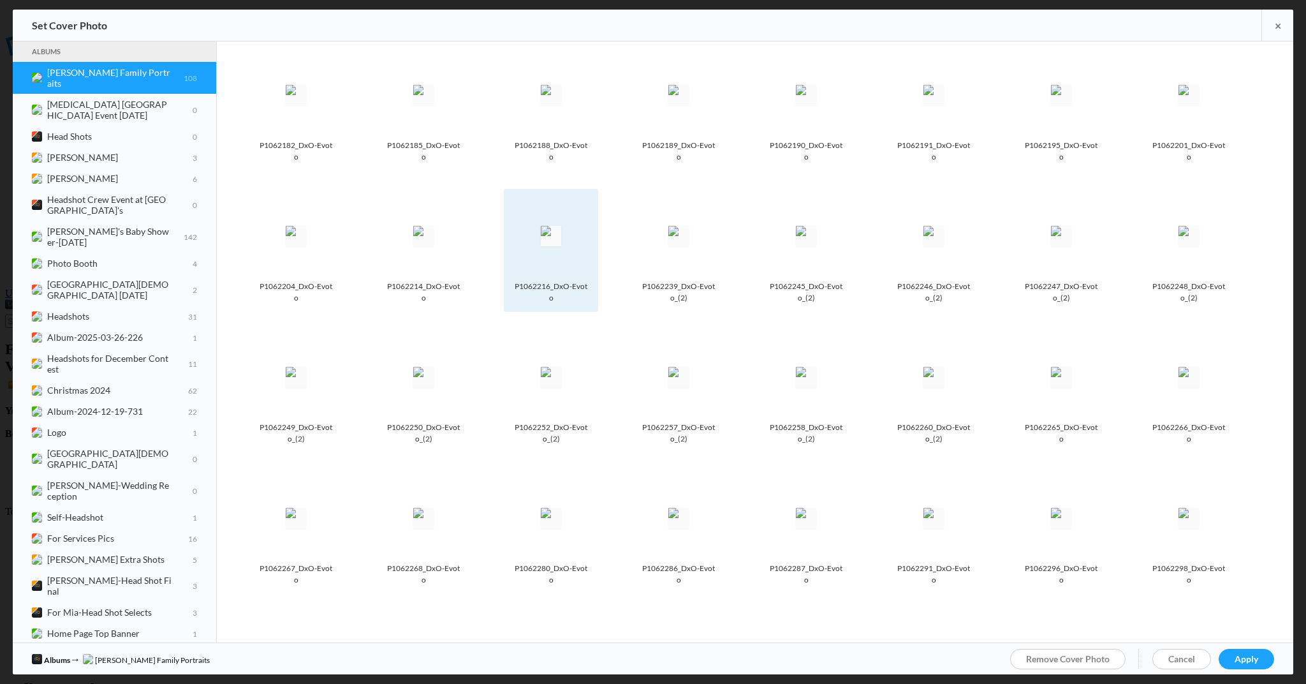
click at [561, 226] on img at bounding box center [551, 236] width 20 height 20
click at [1242, 653] on span "Apply" at bounding box center [1247, 658] width 24 height 11
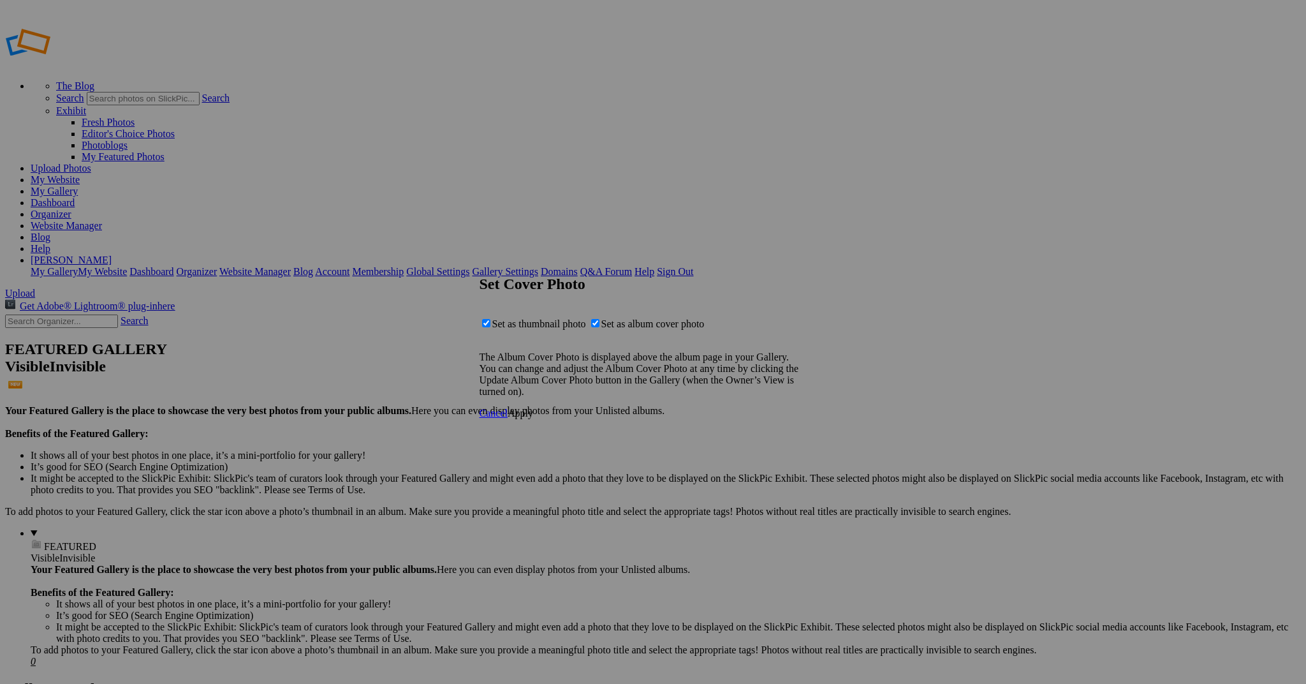
click at [533, 418] on span "Apply" at bounding box center [521, 413] width 26 height 11
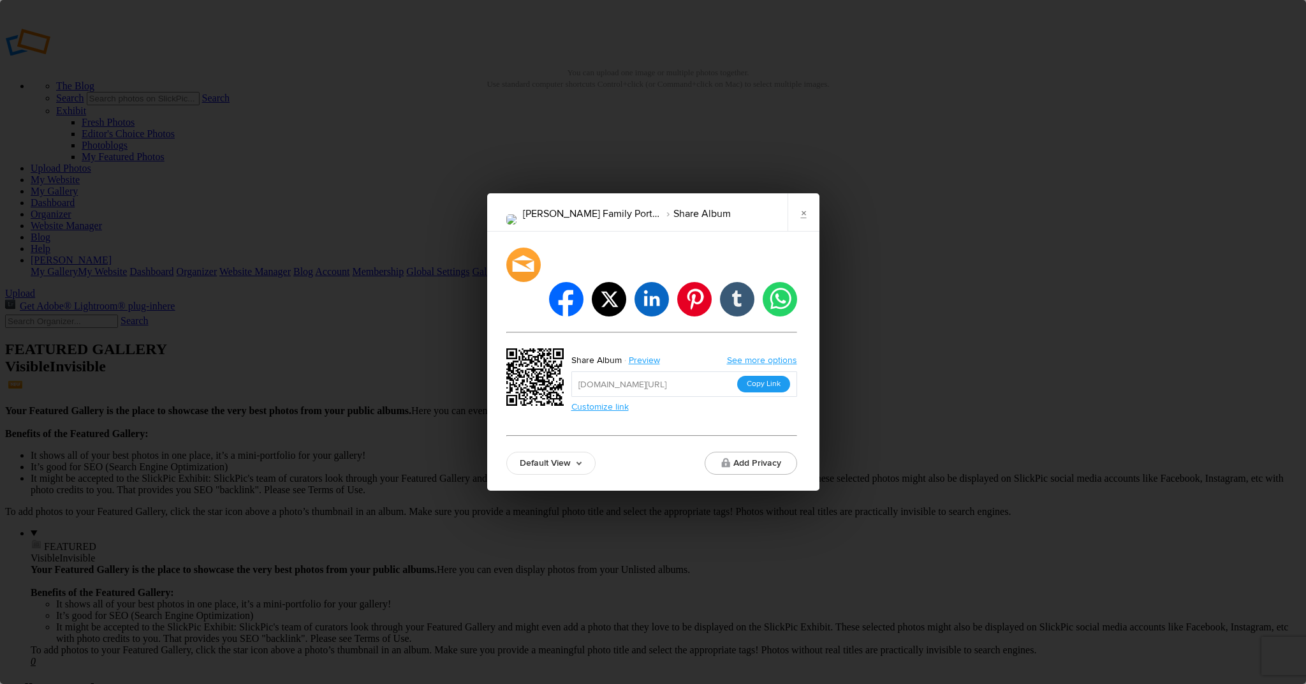
click at [752, 376] on button "Copy Link" at bounding box center [763, 384] width 53 height 17
click at [797, 231] on link "×" at bounding box center [804, 212] width 32 height 38
